Goal: Navigation & Orientation: Find specific page/section

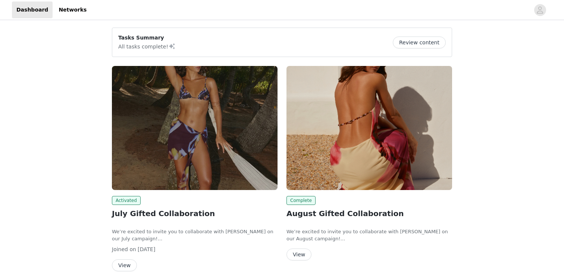
click at [69, 181] on div "Tasks Summary All tasks complete! Review content Activated July Gifted Collabor…" at bounding box center [282, 269] width 564 height 494
